Goal: Information Seeking & Learning: Find specific page/section

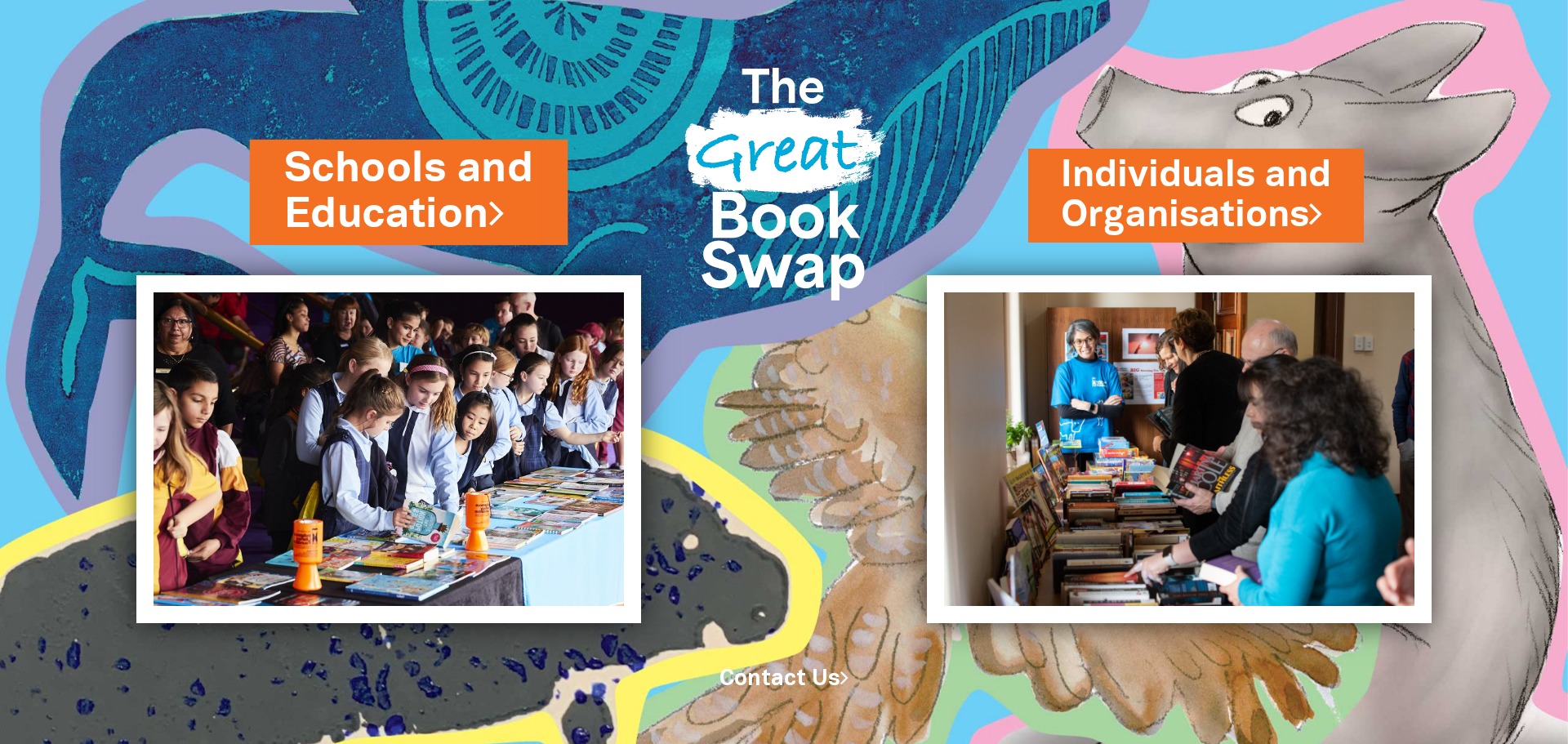
click at [480, 196] on link "Schools and Education" at bounding box center [409, 192] width 250 height 103
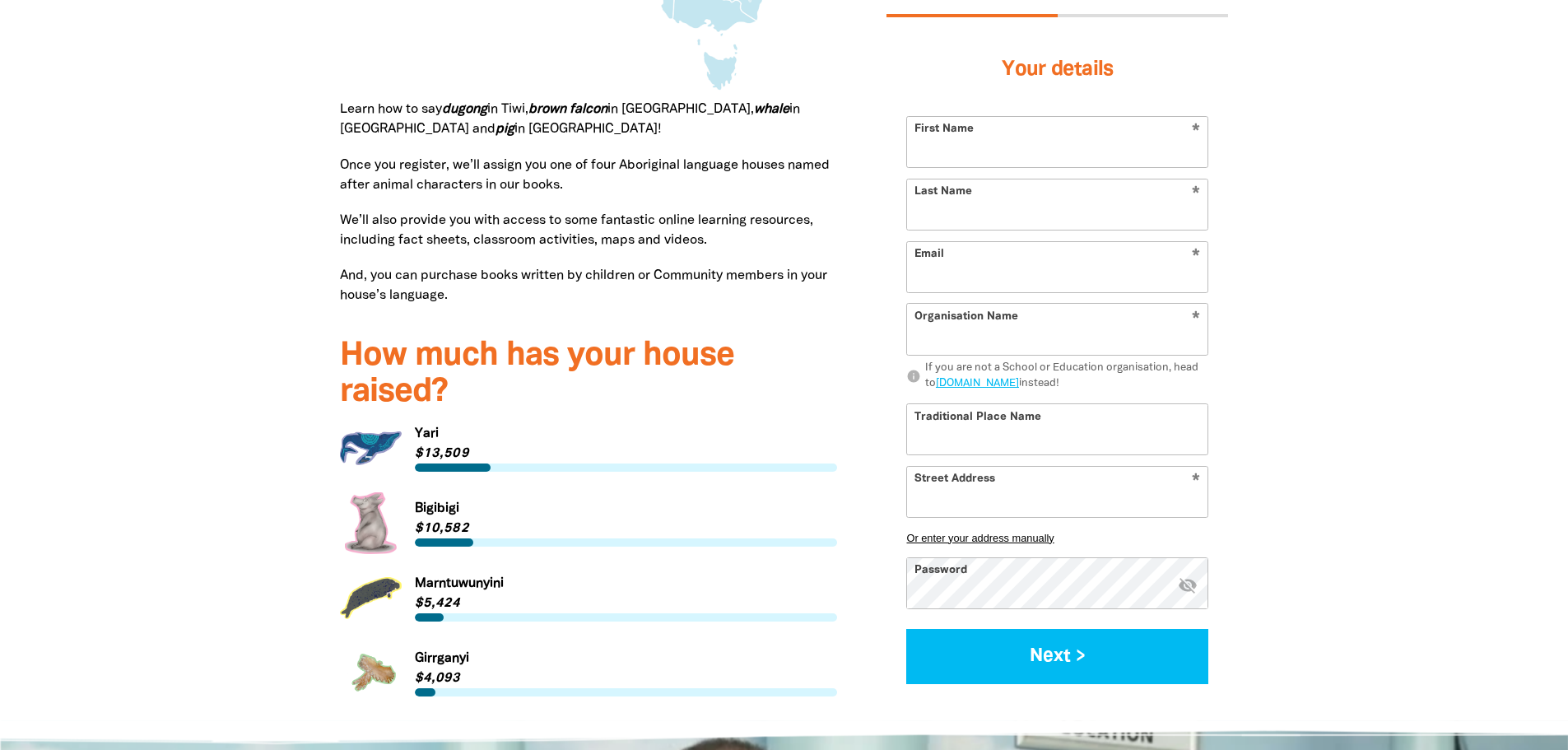
scroll to position [1812, 0]
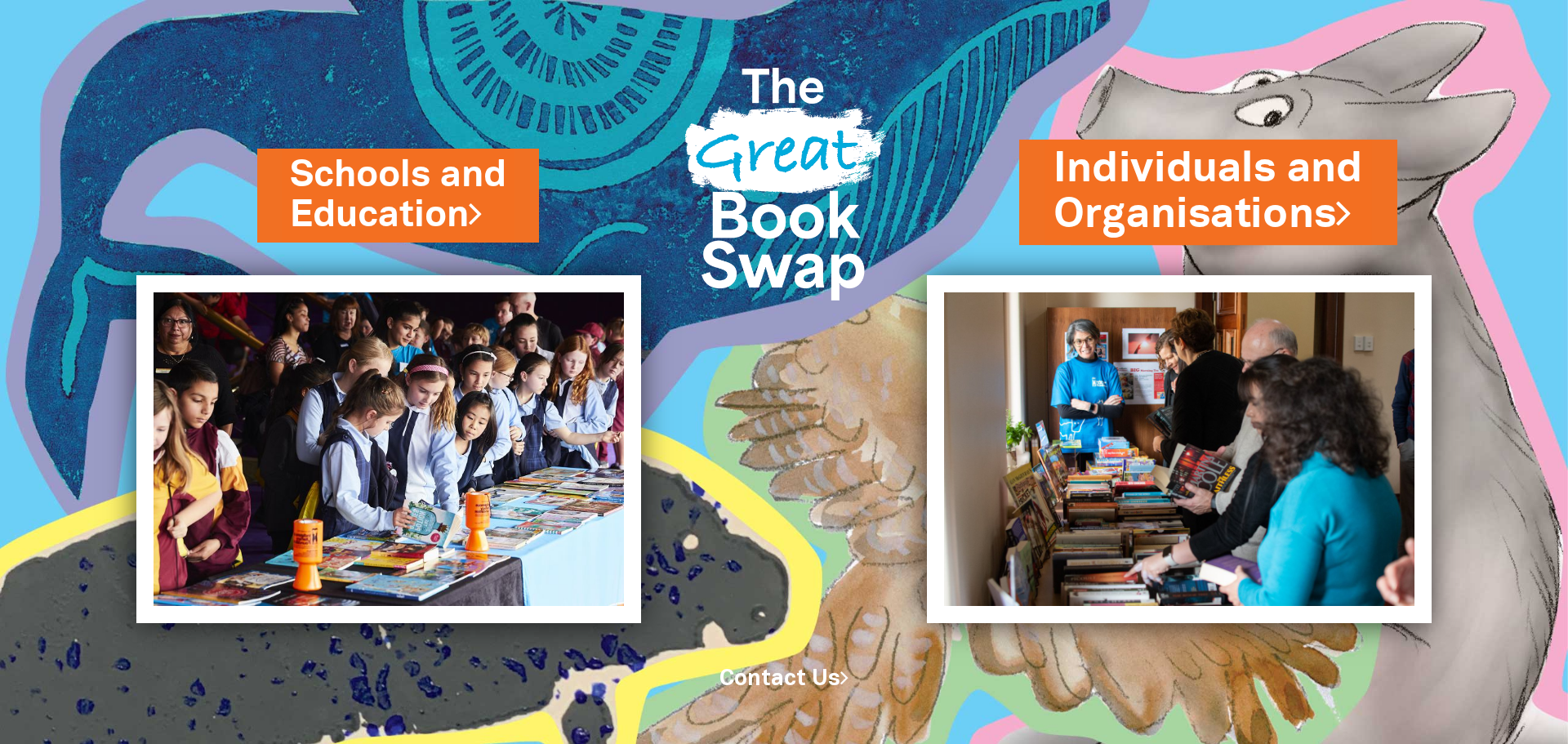
click at [1164, 191] on link "Individuals and Organisations" at bounding box center [1209, 192] width 309 height 103
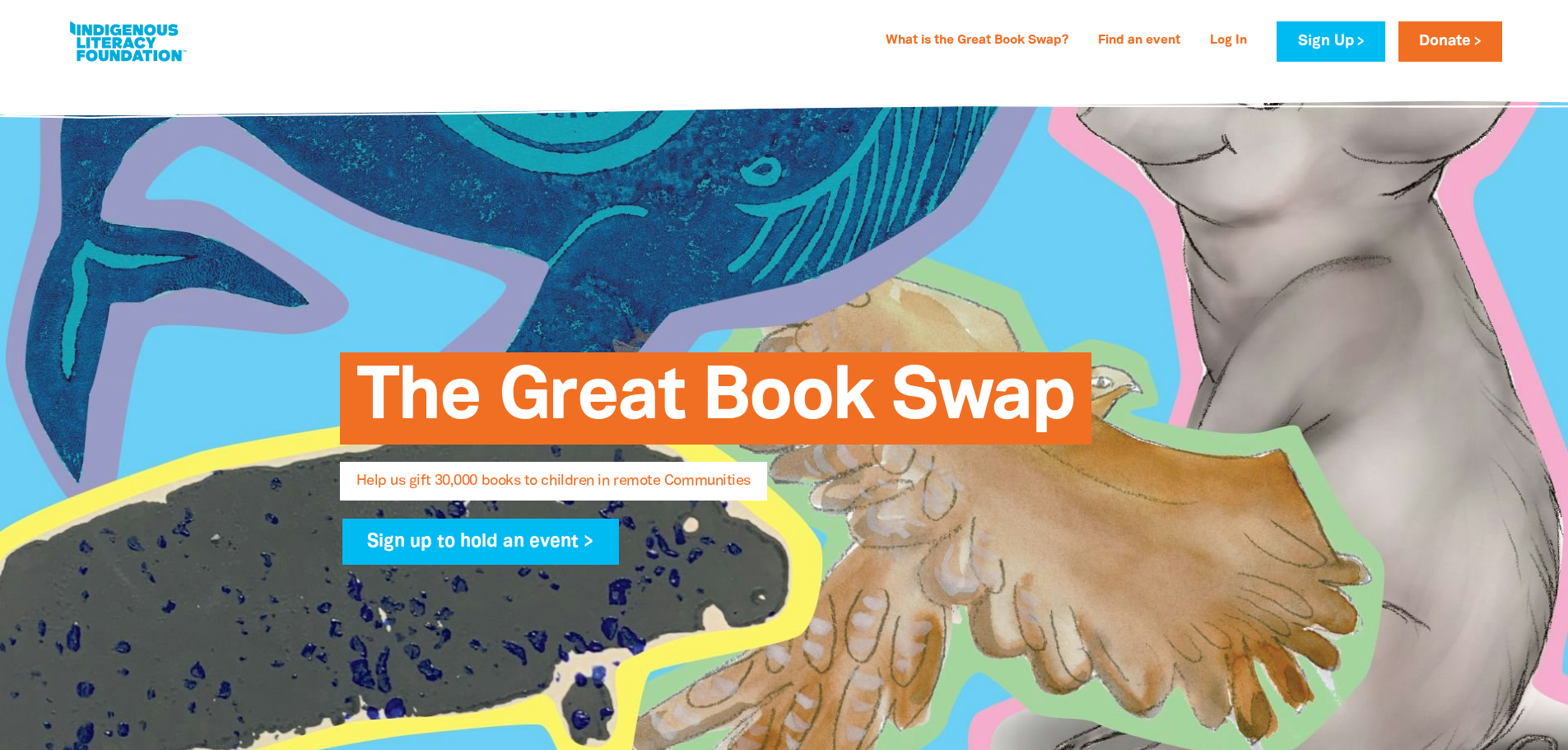
select select "AU"
click at [1128, 44] on link "Find an event" at bounding box center [1140, 40] width 102 height 26
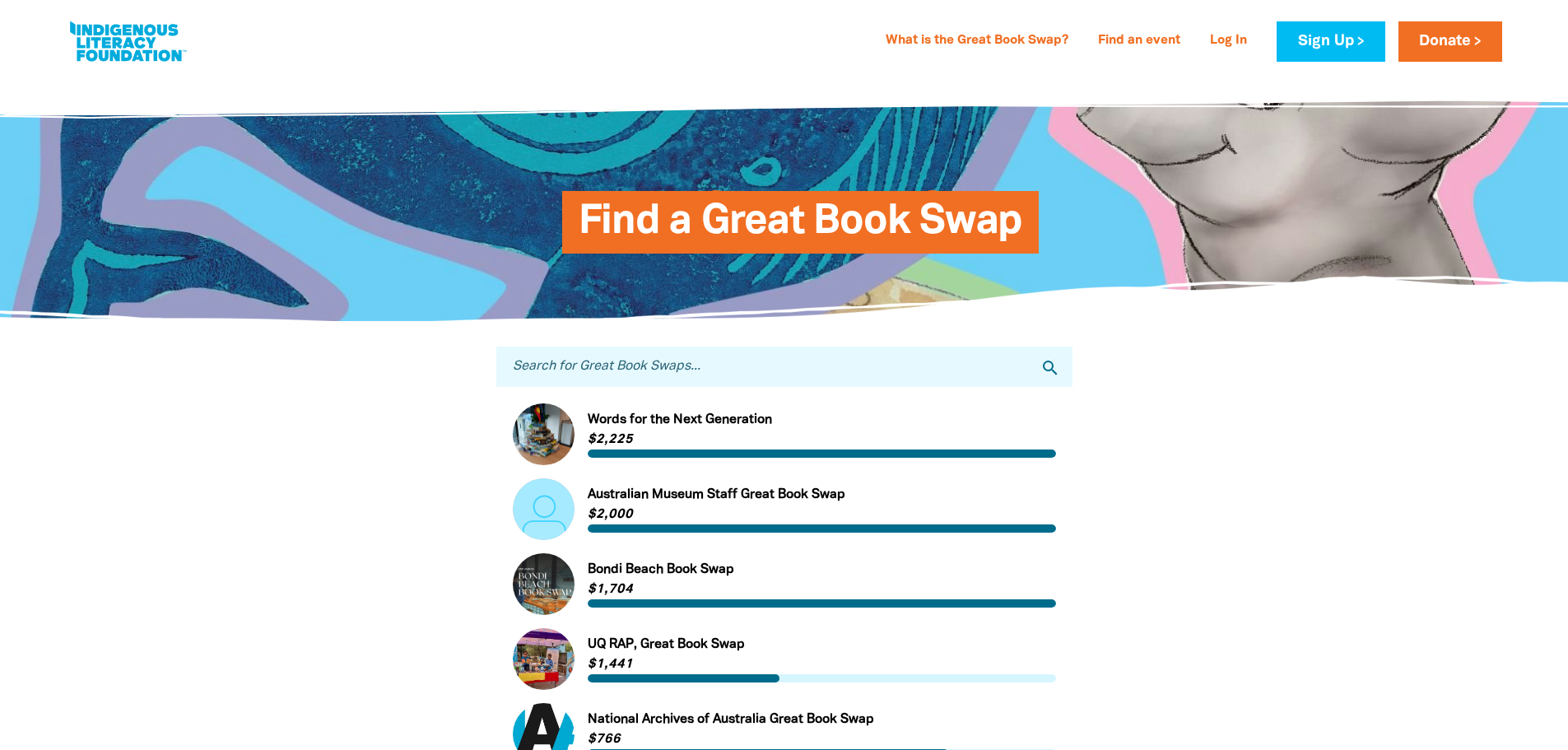
click at [644, 372] on input "Search for Great Book Swaps..." at bounding box center [784, 367] width 576 height 40
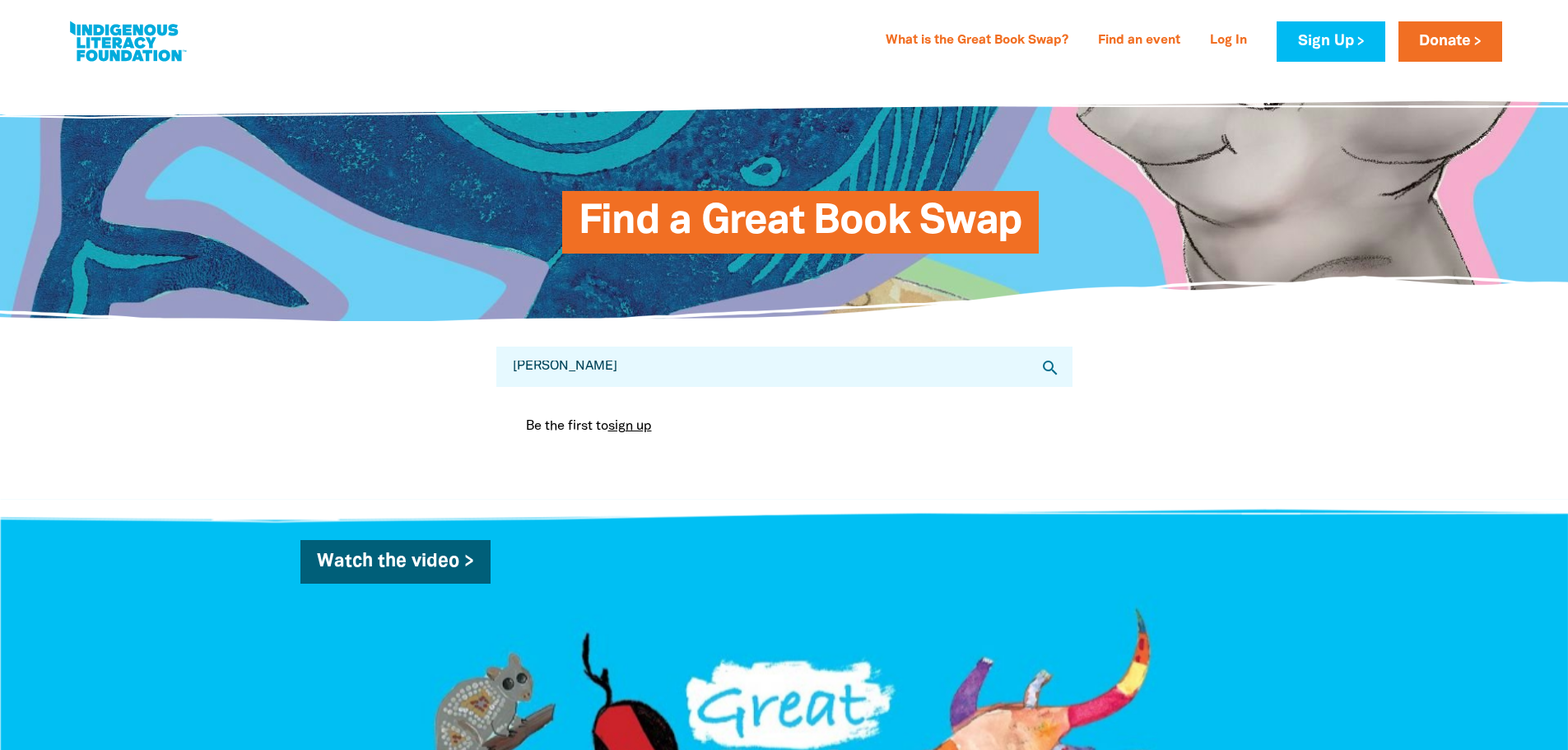
drag, startPoint x: 587, startPoint y: 383, endPoint x: 426, endPoint y: 382, distance: 161.0
click at [426, 382] on div "Search for Great Book Swaps... preston search Be the first to sign up You are c…" at bounding box center [785, 410] width 988 height 177
click at [531, 369] on input "PHS" at bounding box center [784, 367] width 576 height 40
drag, startPoint x: 584, startPoint y: 388, endPoint x: 414, endPoint y: 385, distance: 170.0
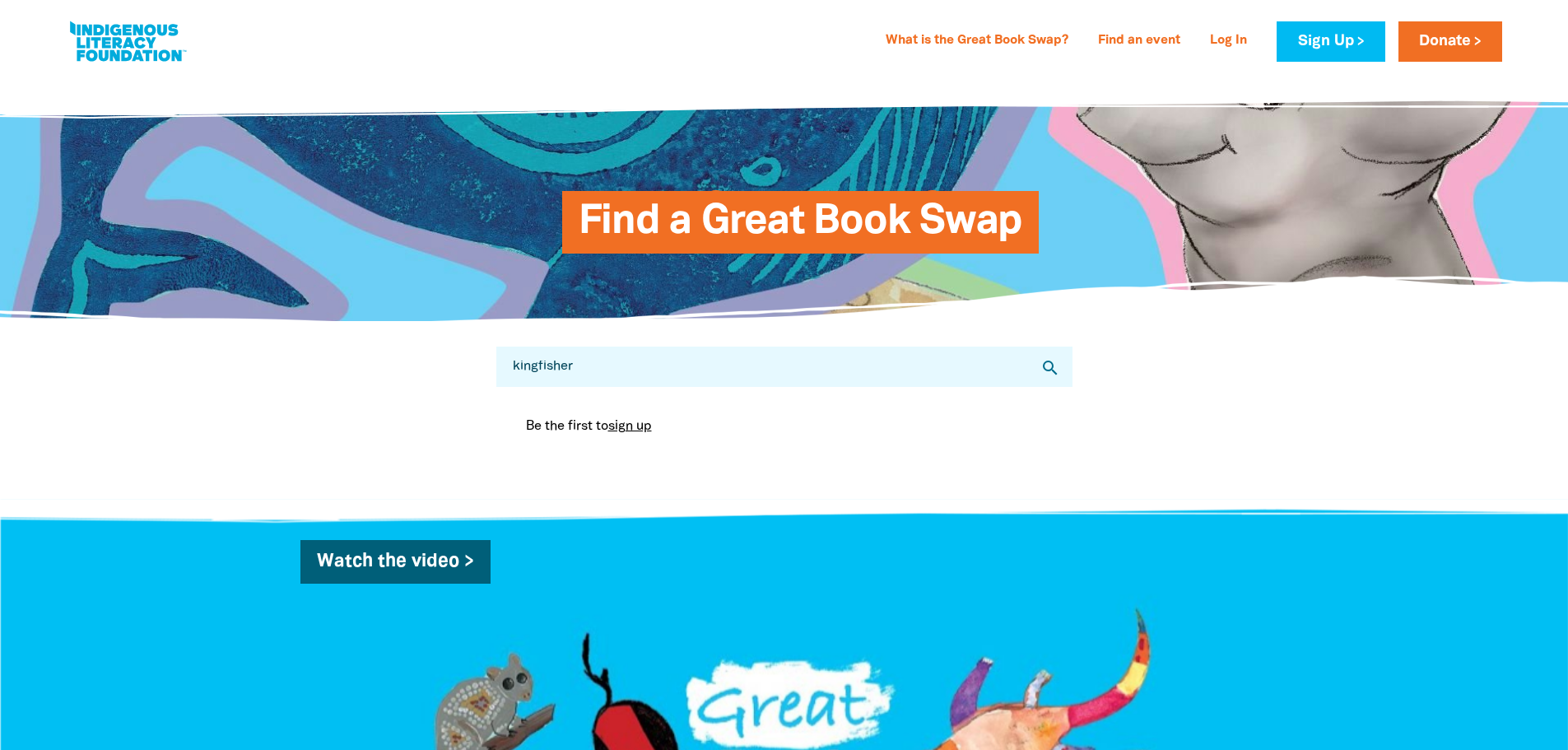
click at [414, 385] on div "Search for Great Book Swaps... kingfisher search Be the first to sign up You ar…" at bounding box center [785, 410] width 988 height 177
type input "high"
click at [1046, 369] on icon "search" at bounding box center [1051, 368] width 20 height 20
drag, startPoint x: 556, startPoint y: 366, endPoint x: 457, endPoint y: 388, distance: 101.4
click at [457, 388] on div "Search for Great Book Swaps... high search Be the first to sign up You are curr…" at bounding box center [785, 410] width 988 height 177
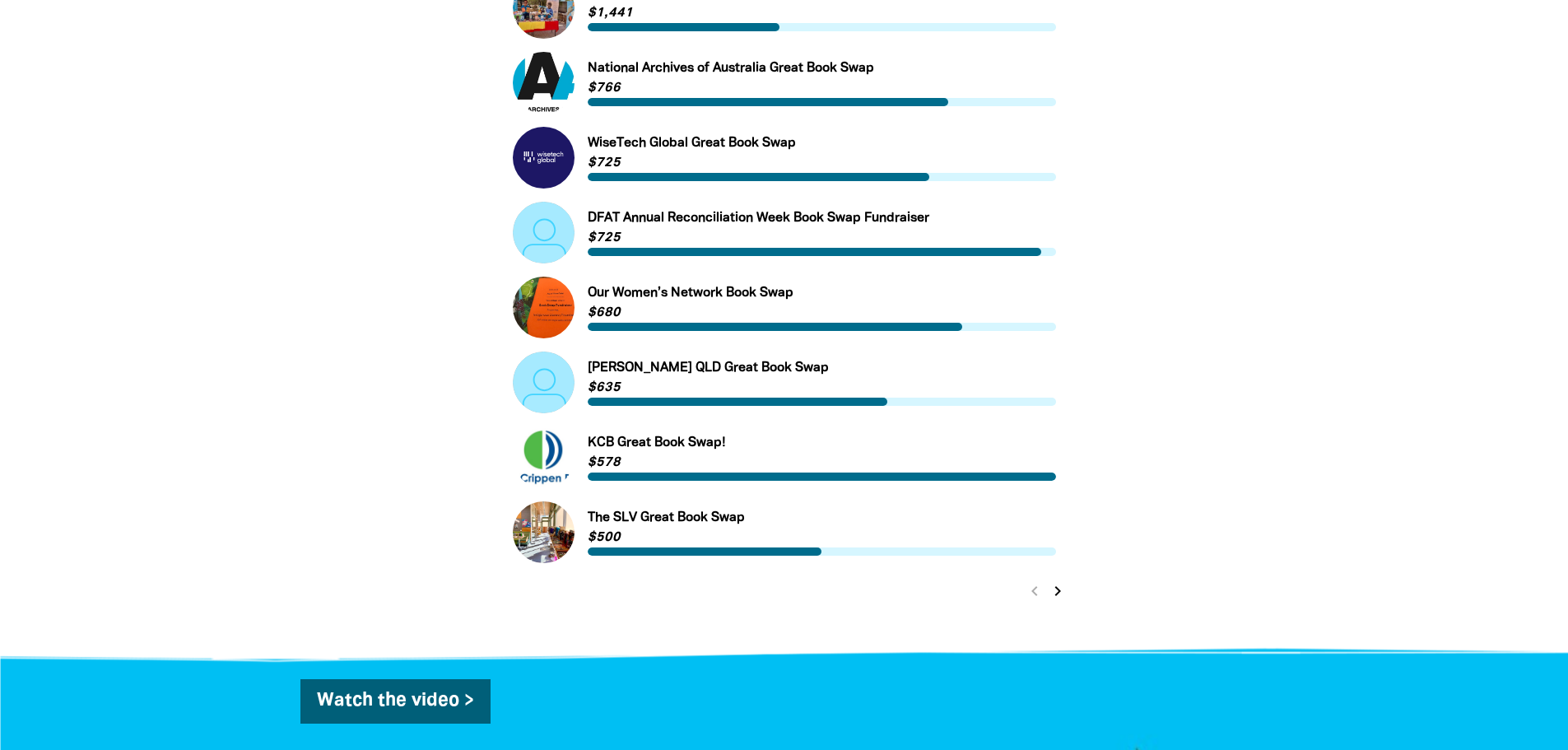
scroll to position [164, 0]
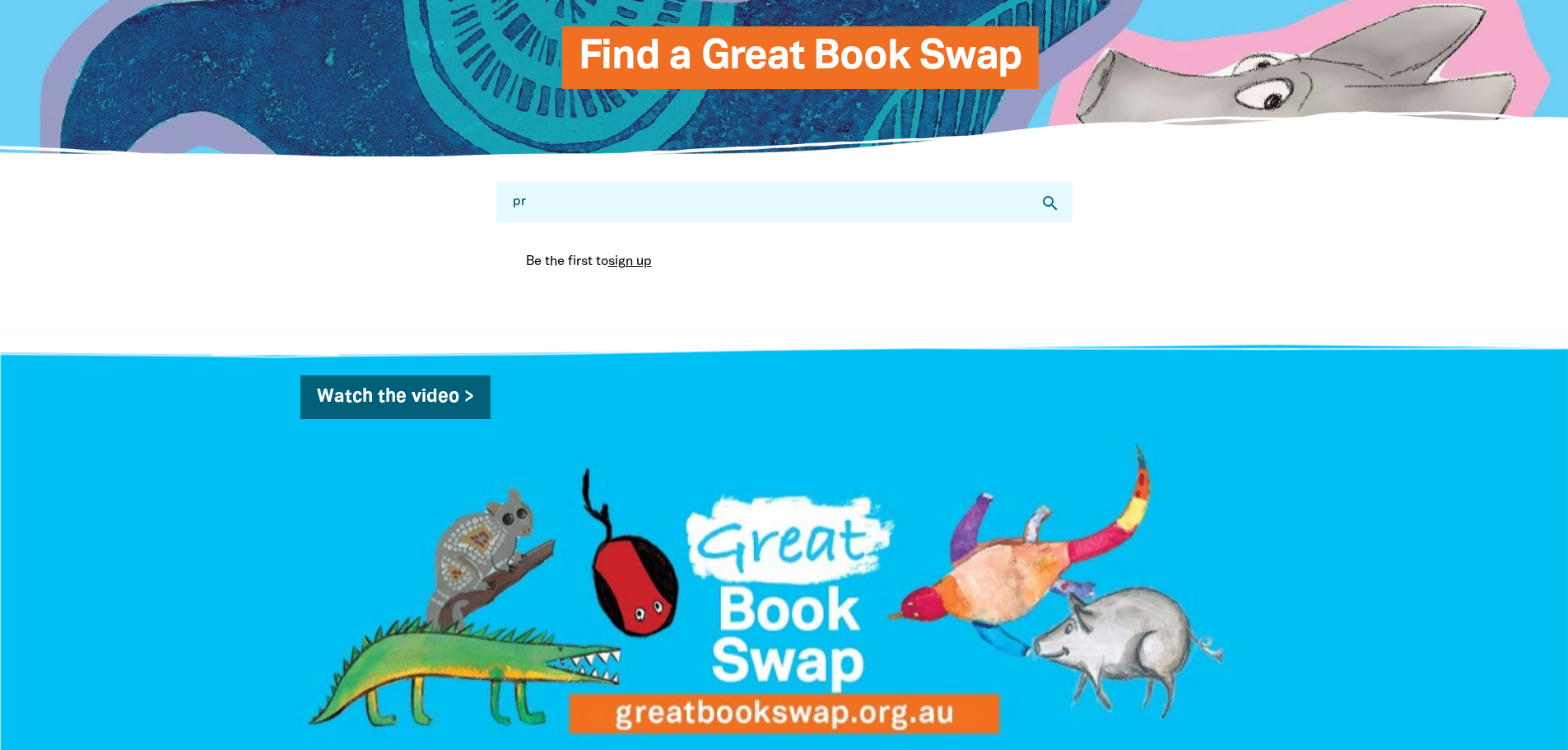
type input "p"
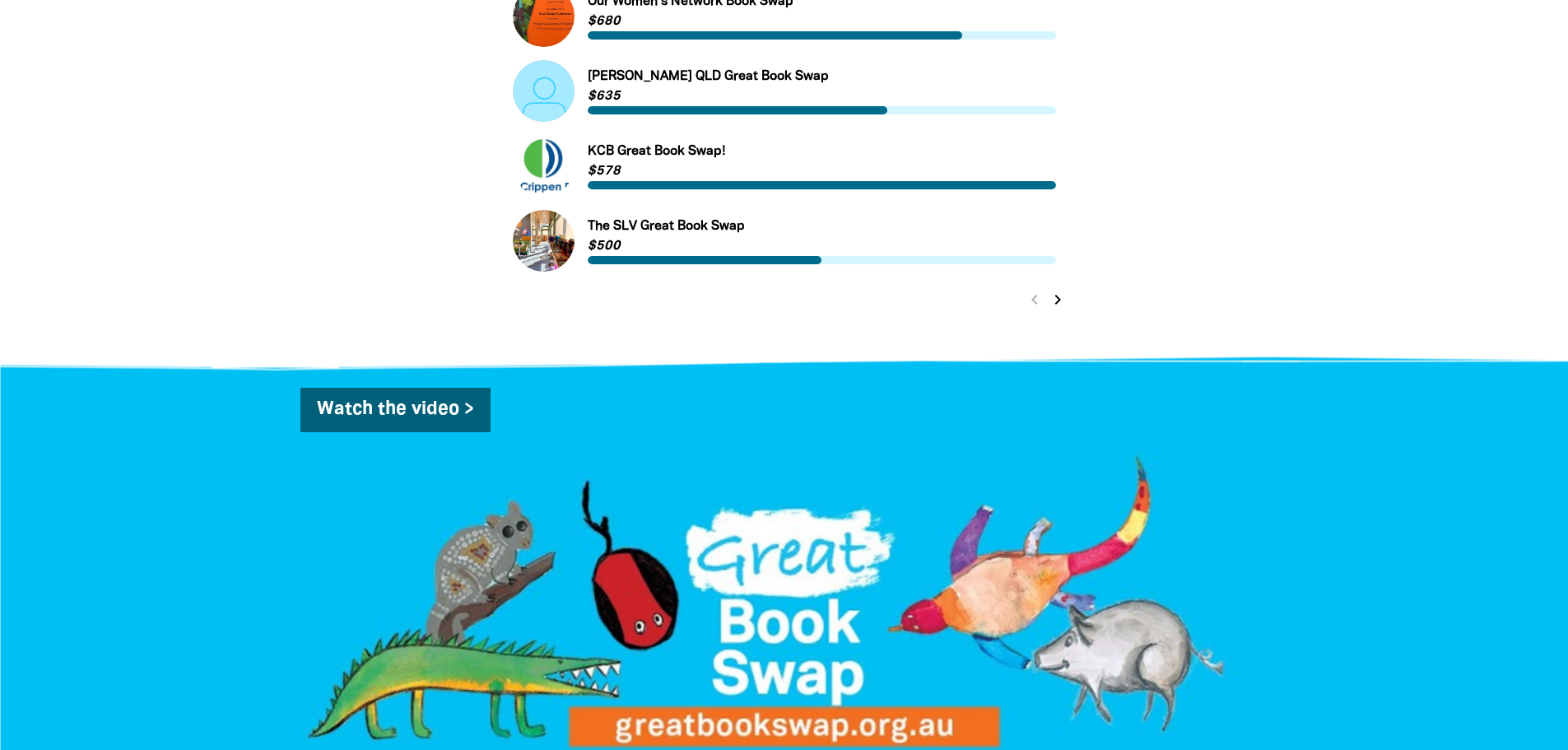
scroll to position [494, 0]
